Goal: Register for event/course

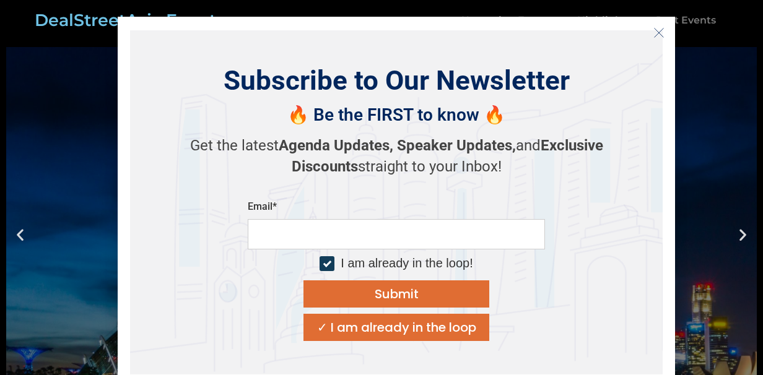
click at [659, 31] on icon "Close" at bounding box center [658, 32] width 11 height 11
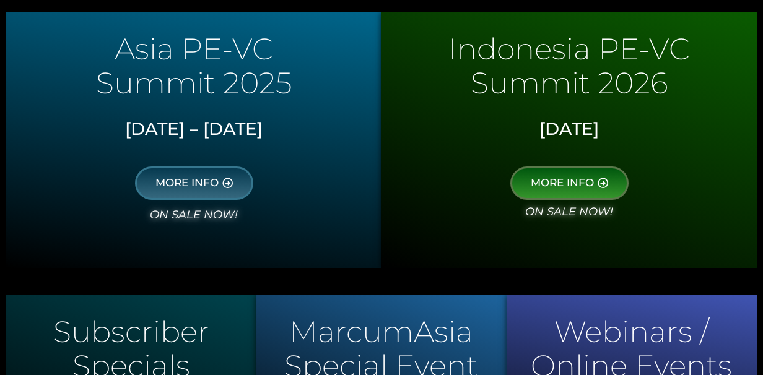
scroll to position [747, 0]
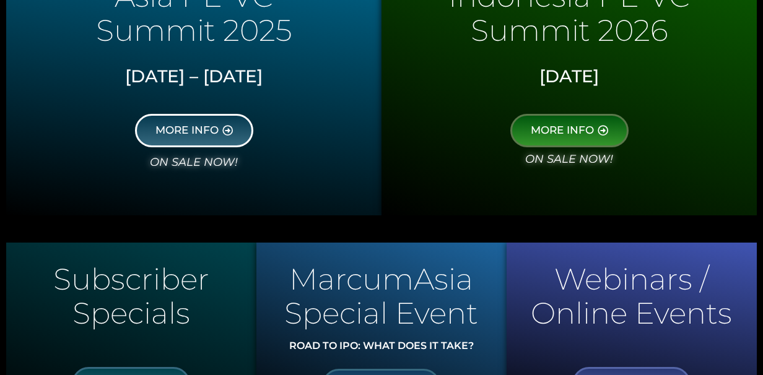
click at [205, 125] on span "MORE INFO" at bounding box center [186, 130] width 63 height 11
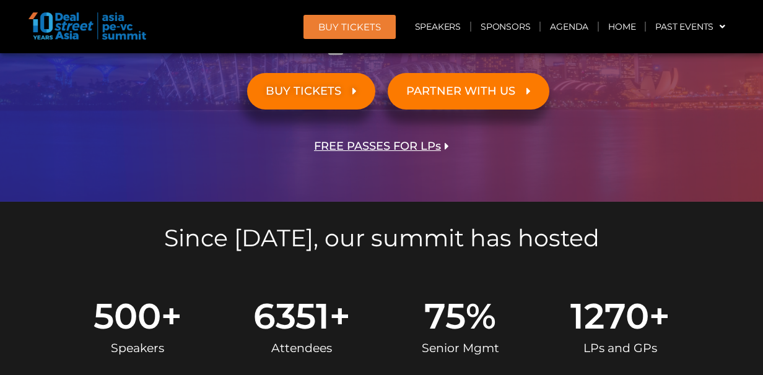
click at [307, 100] on link "BUY TICKETS" at bounding box center [311, 91] width 128 height 37
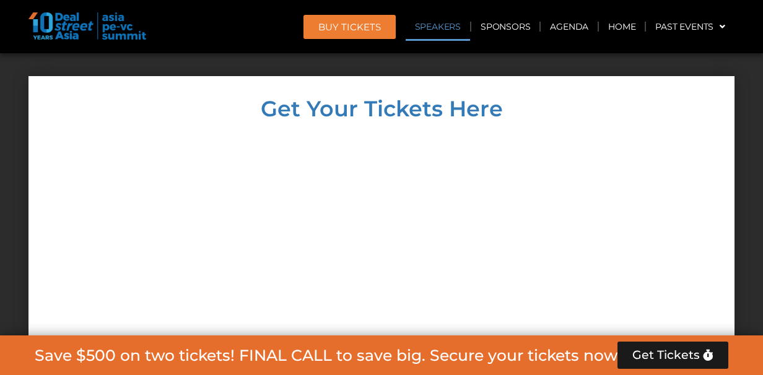
scroll to position [11243, 0]
